Goal: Task Accomplishment & Management: Complete application form

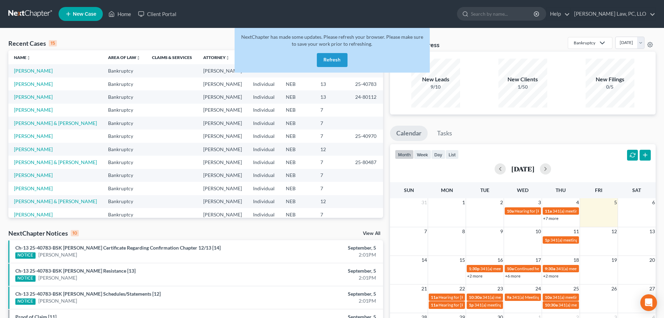
click at [324, 63] on button "Refresh" at bounding box center [332, 60] width 31 height 14
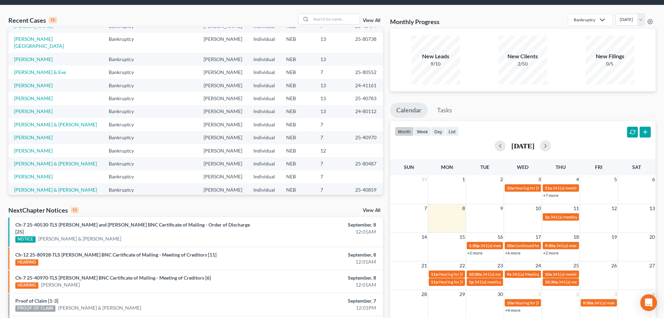
scroll to position [35, 0]
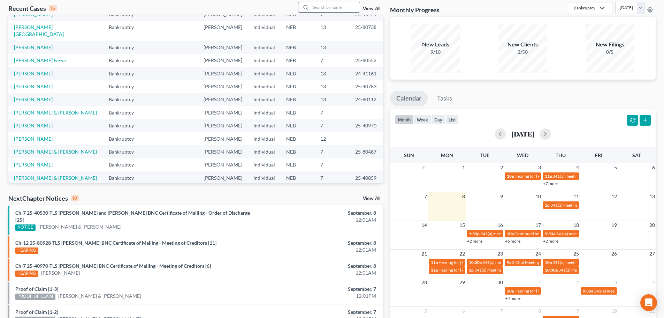
click at [336, 7] on input "search" at bounding box center [335, 7] width 49 height 10
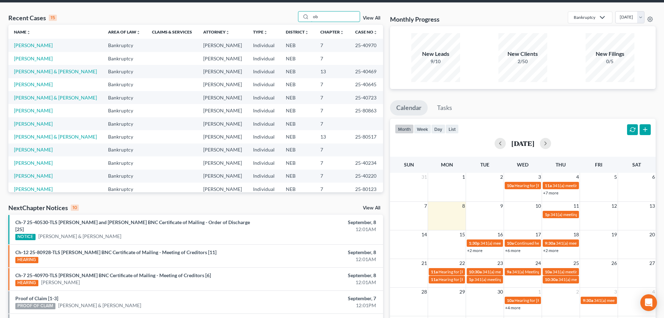
scroll to position [0, 0]
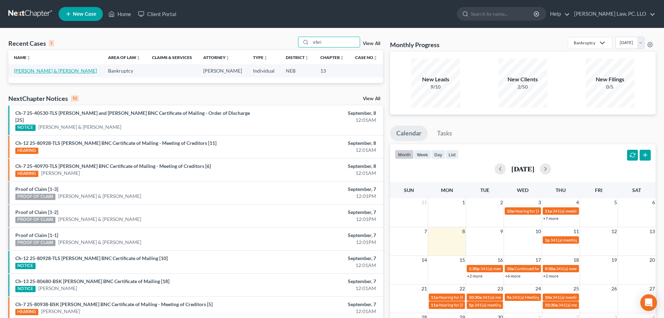
type input "o'bri"
click at [52, 70] on link "O'brien, Keon & Laura" at bounding box center [55, 71] width 83 height 6
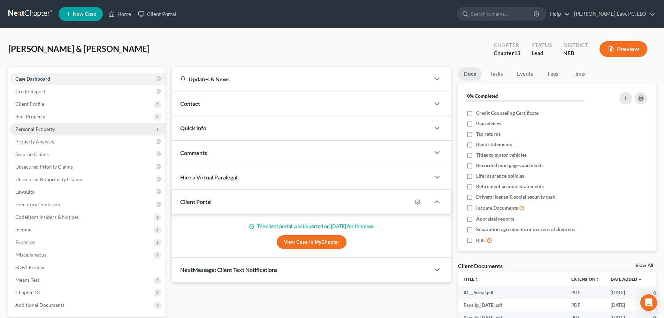
click at [66, 129] on span "Personal Property" at bounding box center [87, 129] width 155 height 13
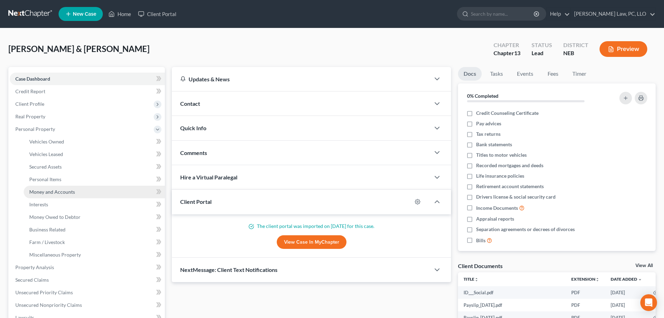
click at [60, 190] on span "Money and Accounts" at bounding box center [52, 192] width 46 height 6
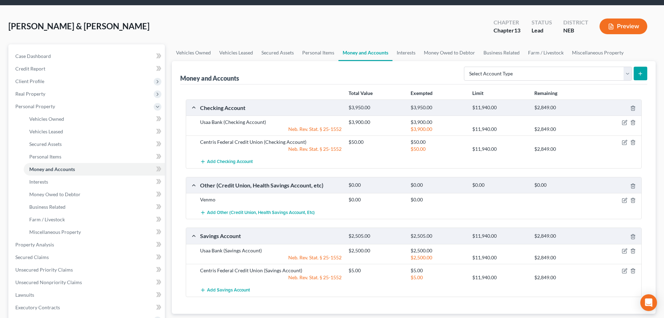
scroll to position [35, 0]
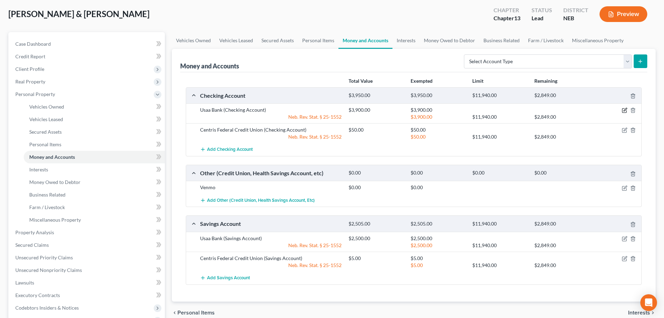
click at [624, 111] on icon "button" at bounding box center [625, 109] width 3 height 3
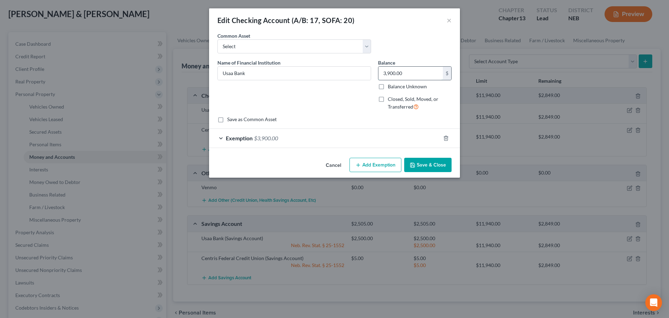
click at [429, 77] on input "3,900.00" at bounding box center [411, 73] width 64 height 13
type input "0"
click at [446, 138] on icon "button" at bounding box center [446, 138] width 6 height 6
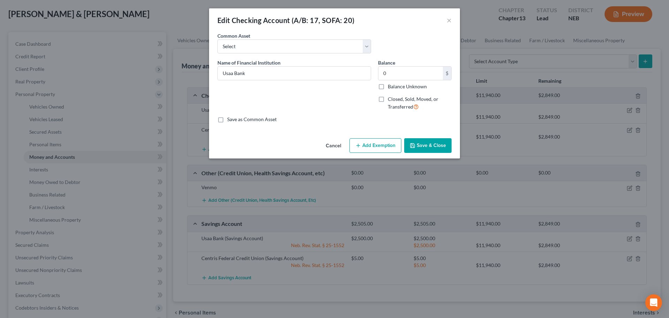
click at [439, 143] on button "Save & Close" at bounding box center [427, 145] width 47 height 15
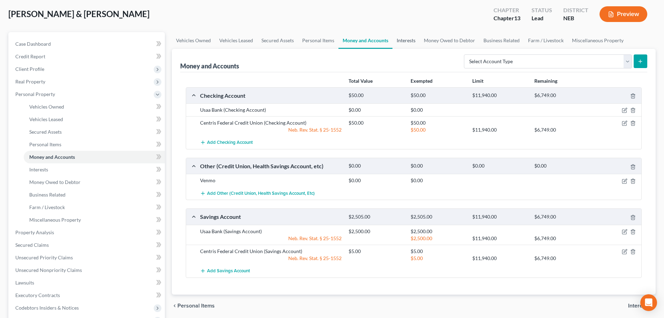
drag, startPoint x: 409, startPoint y: 40, endPoint x: 398, endPoint y: 41, distance: 11.2
click at [409, 40] on link "Interests" at bounding box center [405, 40] width 27 height 17
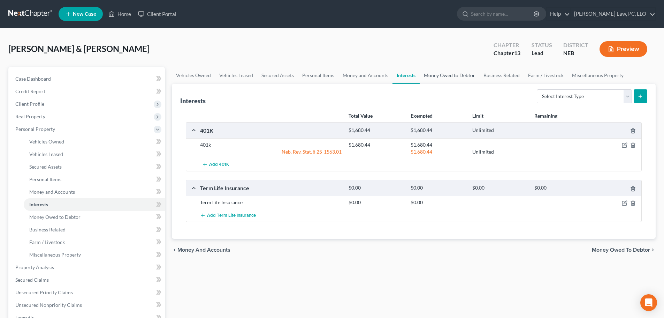
click at [443, 78] on link "Money Owed to Debtor" at bounding box center [450, 75] width 60 height 17
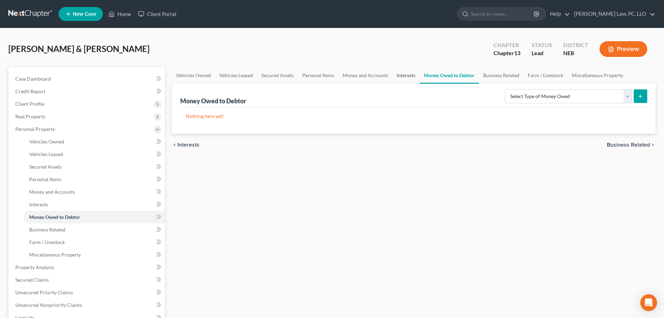
click at [403, 75] on link "Interests" at bounding box center [405, 75] width 27 height 17
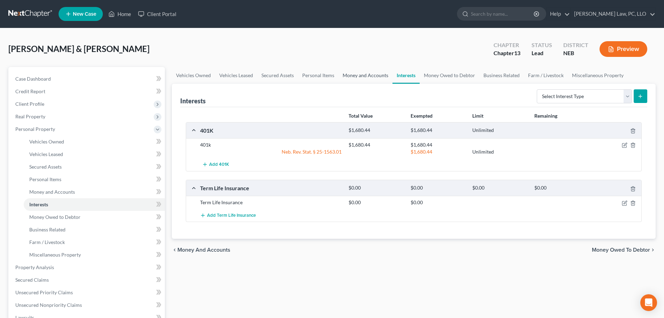
click at [361, 76] on link "Money and Accounts" at bounding box center [365, 75] width 54 height 17
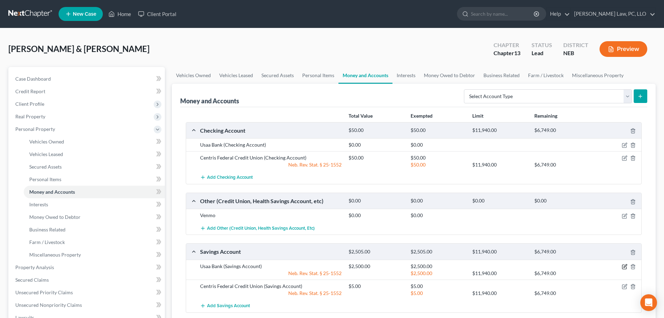
click at [623, 263] on icon "button" at bounding box center [625, 266] width 6 height 6
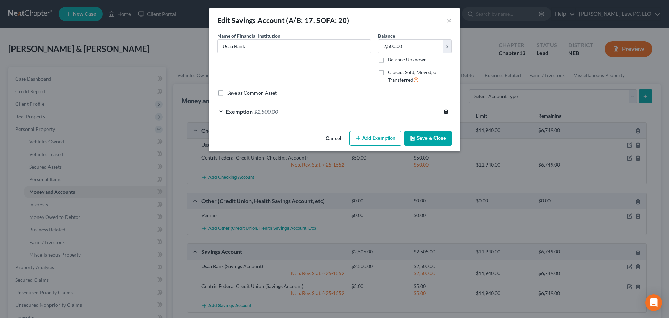
click at [446, 112] on line "button" at bounding box center [446, 111] width 0 height 1
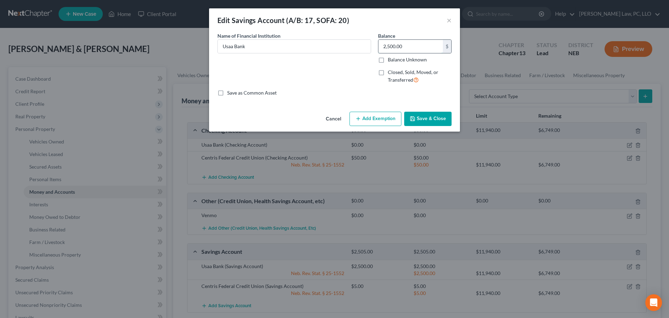
click at [402, 48] on input "2,500.00" at bounding box center [411, 46] width 64 height 13
type input "0"
click at [418, 113] on button "Save & Close" at bounding box center [427, 119] width 47 height 15
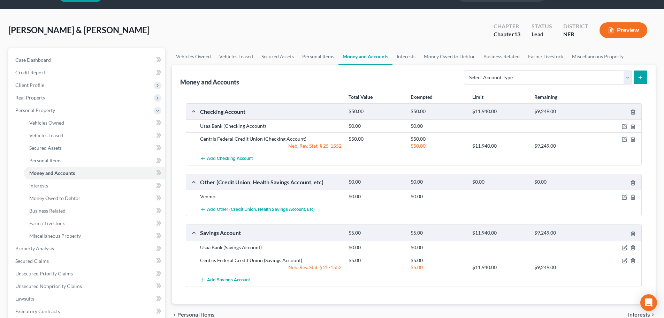
scroll to position [35, 0]
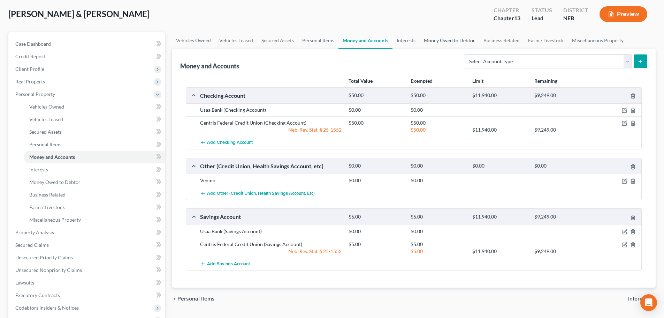
click at [444, 45] on link "Money Owed to Debtor" at bounding box center [450, 40] width 60 height 17
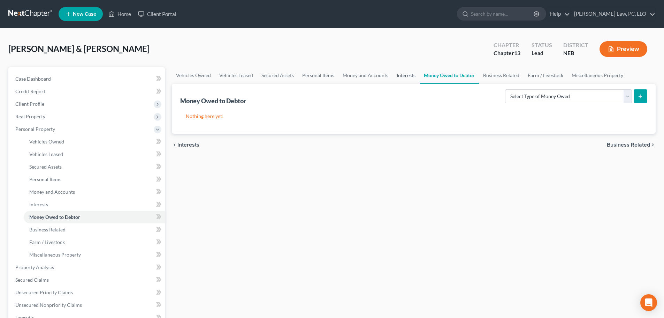
click at [405, 78] on link "Interests" at bounding box center [405, 75] width 27 height 17
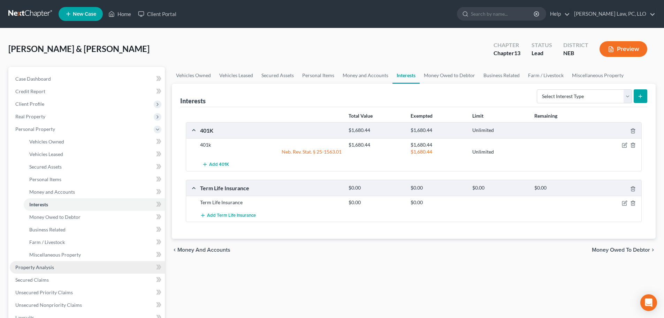
click at [53, 266] on link "Property Analysis" at bounding box center [87, 267] width 155 height 13
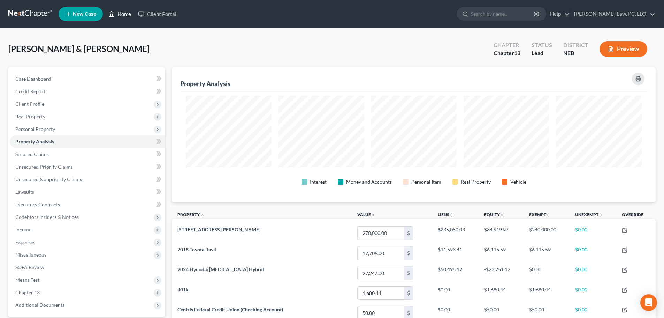
click at [127, 12] on link "Home" at bounding box center [120, 14] width 30 height 13
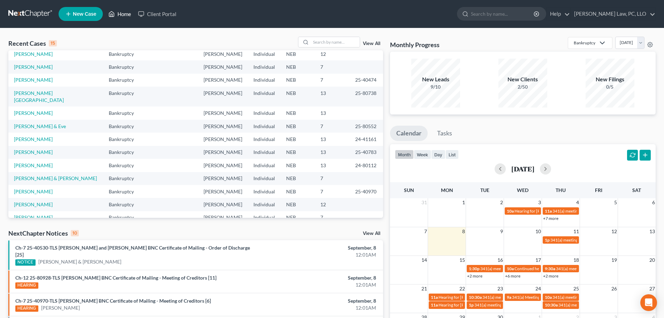
scroll to position [13, 0]
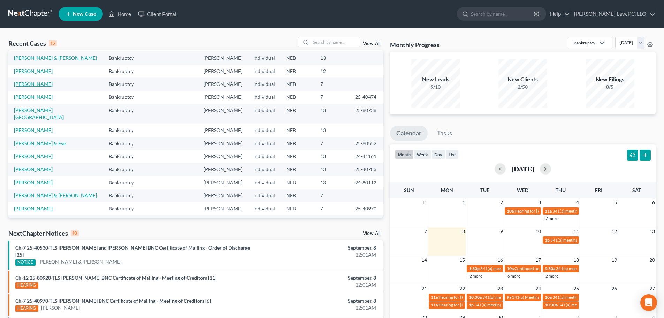
click at [34, 84] on link "[PERSON_NAME]" at bounding box center [33, 84] width 39 height 6
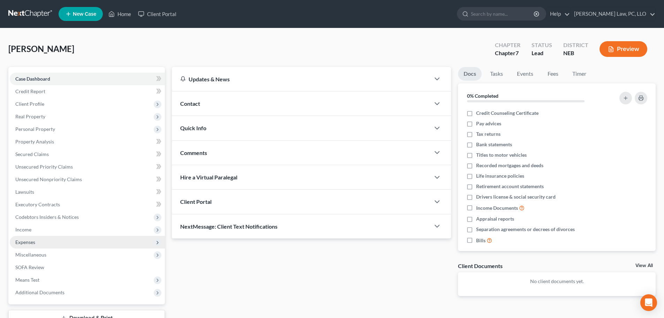
click at [28, 241] on span "Expenses" at bounding box center [25, 242] width 20 height 6
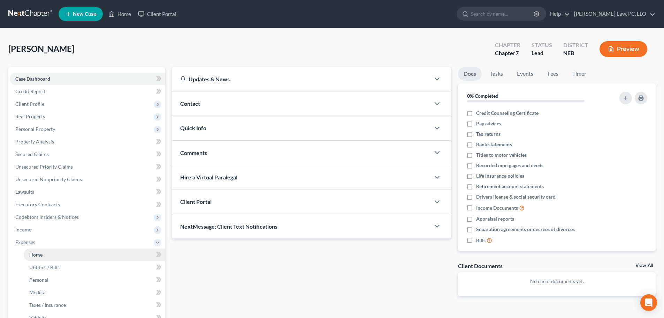
click at [38, 256] on span "Home" at bounding box center [35, 254] width 13 height 6
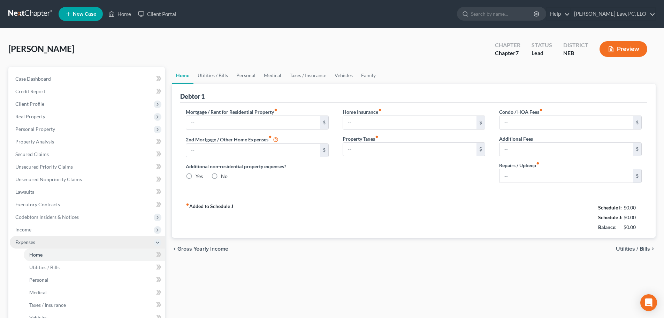
type input "600.00"
type input "0.00"
radio input "true"
type input "0.00"
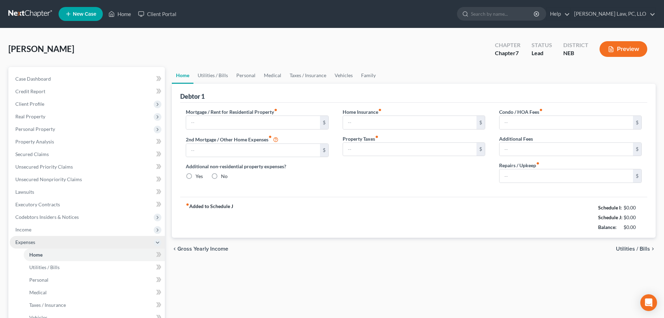
type input "0.00"
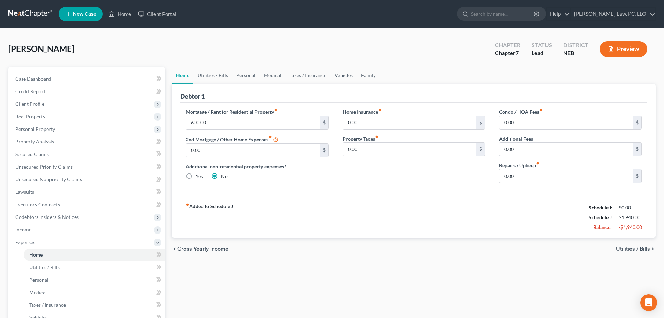
click at [348, 80] on link "Vehicles" at bounding box center [343, 75] width 26 height 17
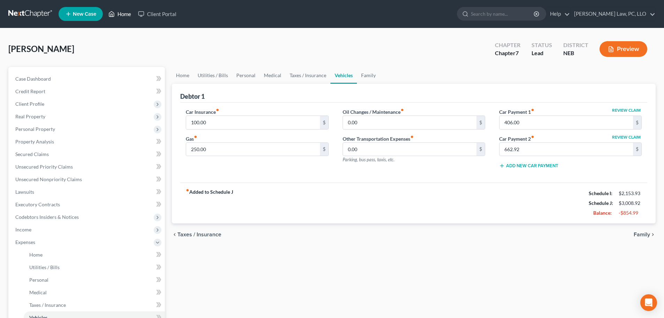
click at [128, 15] on link "Home" at bounding box center [120, 14] width 30 height 13
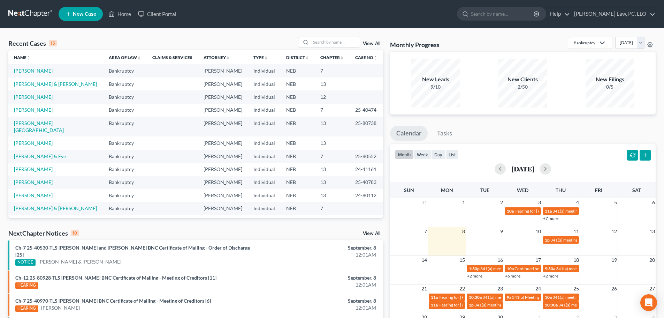
click at [114, 222] on div "Recent Cases 15 View All Name unfold_more expand_more expand_less Area of Law u…" at bounding box center [196, 262] width 382 height 451
